Goal: Information Seeking & Learning: Find specific fact

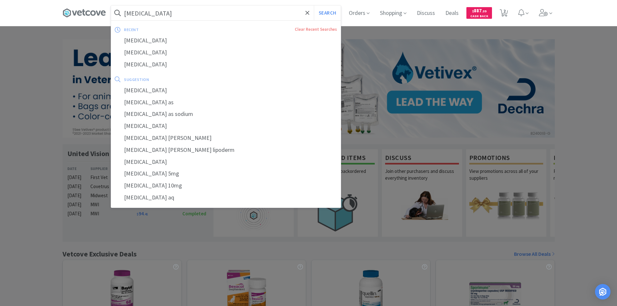
click at [207, 12] on input "[MEDICAL_DATA]" at bounding box center [226, 13] width 230 height 15
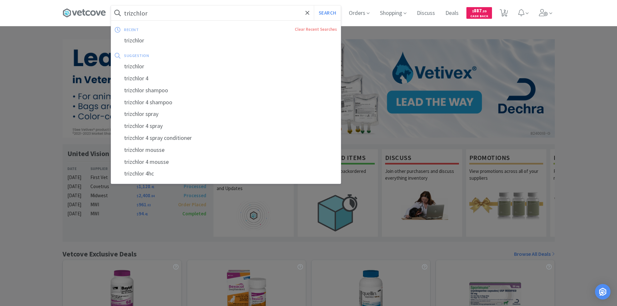
type input "trizchlor"
click at [314, 6] on button "Search" at bounding box center [327, 13] width 27 height 15
select select "2"
select select "1"
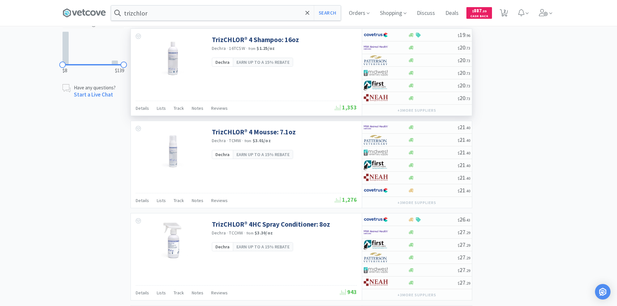
scroll to position [162, 0]
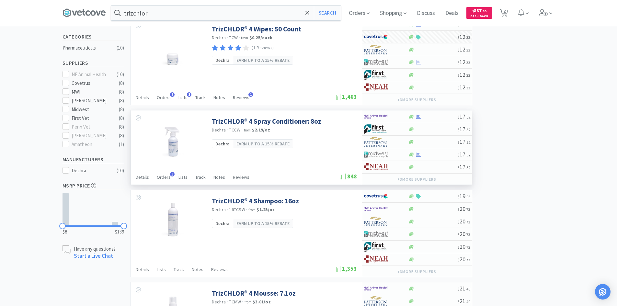
click at [170, 150] on img at bounding box center [173, 138] width 42 height 42
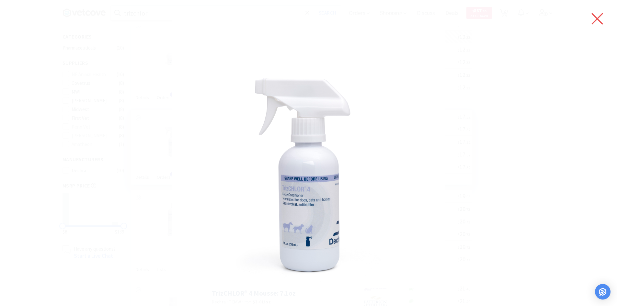
click at [596, 17] on icon at bounding box center [596, 18] width 11 height 11
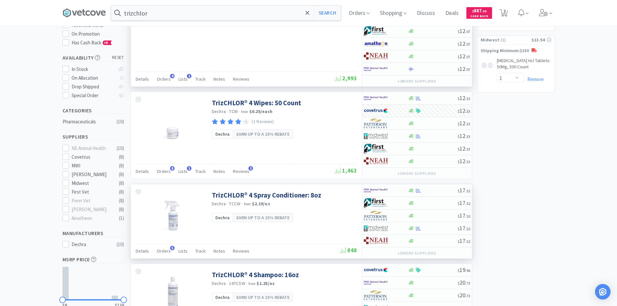
scroll to position [0, 0]
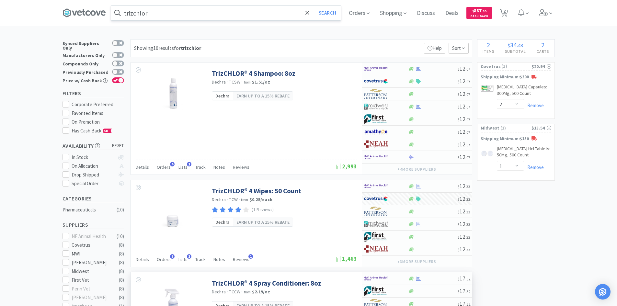
click at [168, 18] on input "trizchlor" at bounding box center [226, 13] width 230 height 15
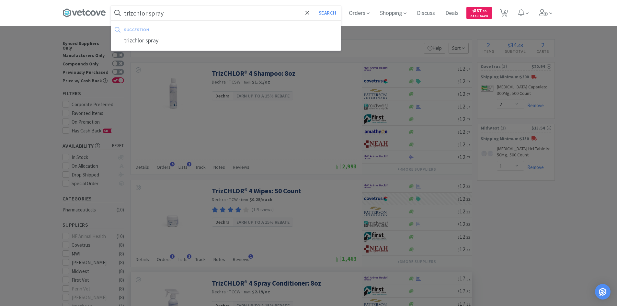
type input "trizchlor spray"
click at [314, 6] on button "Search" at bounding box center [327, 13] width 27 height 15
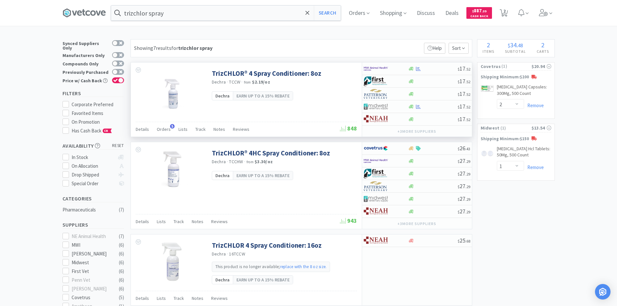
click at [177, 94] on img at bounding box center [173, 90] width 42 height 42
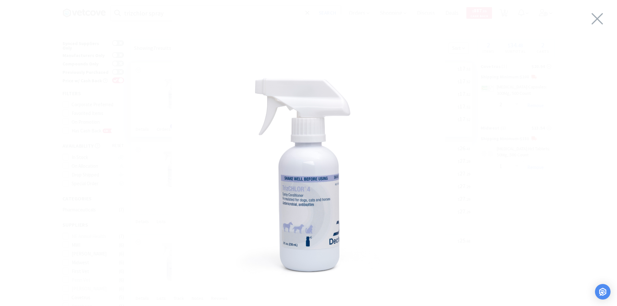
click at [319, 218] on img at bounding box center [309, 152] width 274 height 274
drag, startPoint x: 512, startPoint y: 168, endPoint x: 600, endPoint y: 35, distance: 159.4
click at [512, 168] on div at bounding box center [308, 151] width 617 height 290
click at [601, 23] on icon at bounding box center [596, 18] width 11 height 11
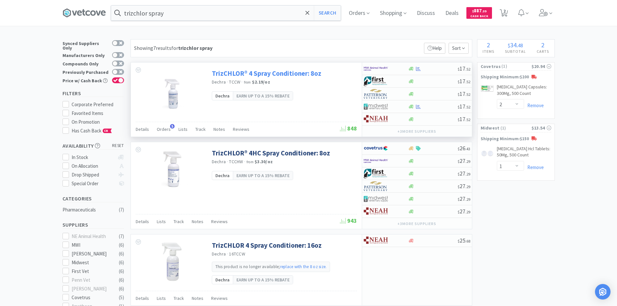
click at [230, 73] on link "TrizCHLOR® 4 Spray Conditioner: 8oz" at bounding box center [266, 73] width 109 height 9
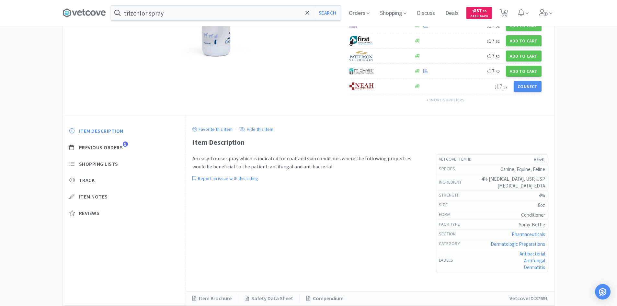
scroll to position [149, 0]
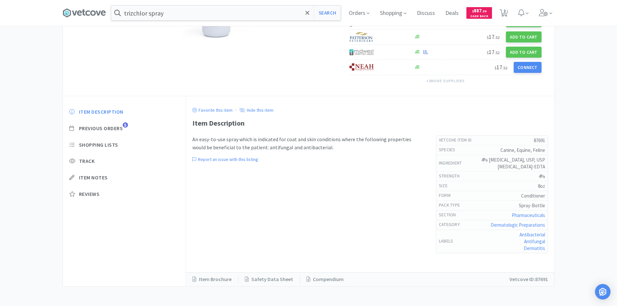
click at [585, 174] on div "Pharmaceuticals Dermatologic Preparations TrizCHLOR® 4 Spray... TrizCHLOR® 4 Sp…" at bounding box center [308, 89] width 617 height 396
drag, startPoint x: 526, startPoint y: 168, endPoint x: 547, endPoint y: 169, distance: 20.7
click at [547, 169] on div "ingredient 4% [MEDICAL_DATA], USP, USP [MEDICAL_DATA]-EDTA" at bounding box center [491, 163] width 111 height 17
copy h5 "[MEDICAL_DATA]-EDTA"
click at [350, 241] on div "An easy-to-use spray which is indicated for coat and skin conditions where the …" at bounding box center [307, 197] width 230 height 124
